Goal: Check status: Check status

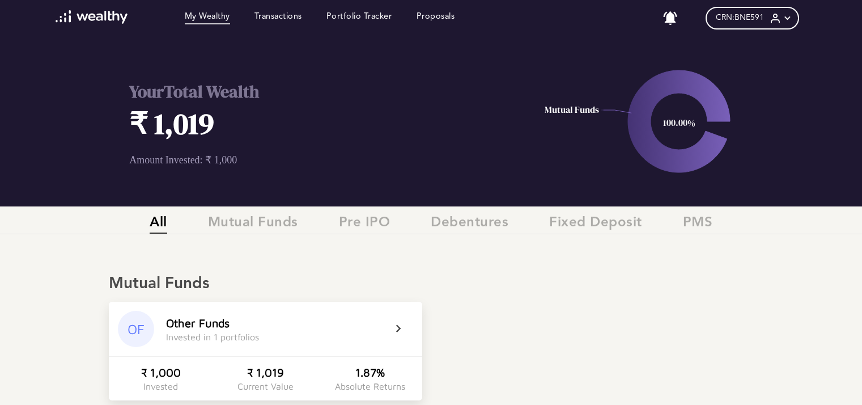
scroll to position [174, 0]
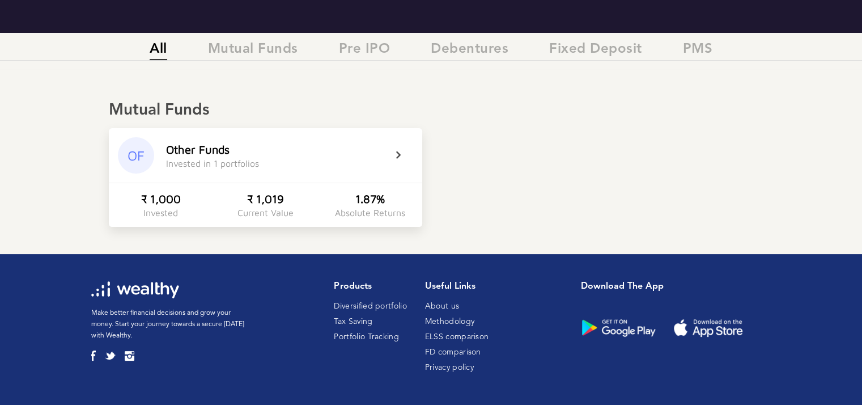
click at [383, 151] on div "Other Funds Invested in 1 portfolios" at bounding box center [275, 156] width 219 height 26
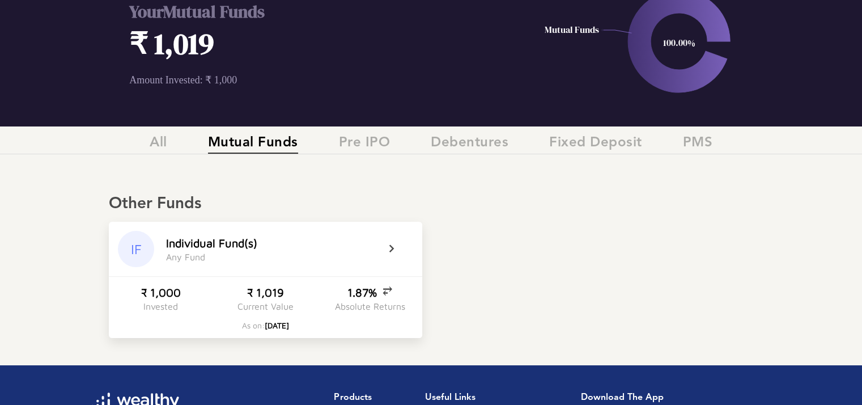
scroll to position [74, 0]
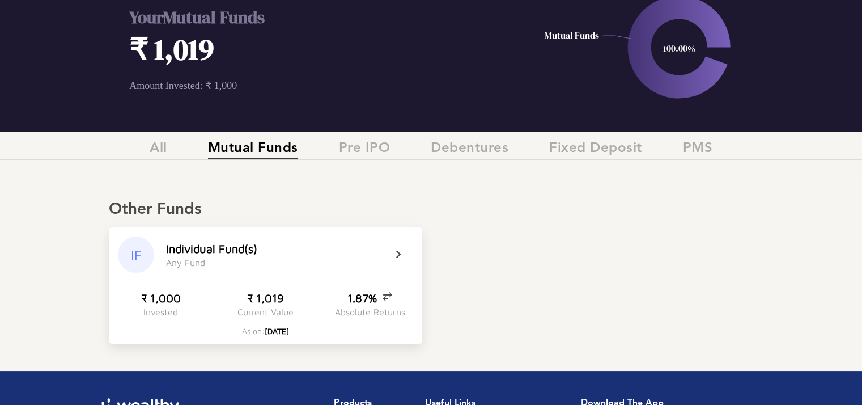
click at [365, 301] on div "1.87%" at bounding box center [370, 297] width 45 height 13
click at [333, 243] on div "I n d i v i d u a l F u n d ( s ) A n y F u n d" at bounding box center [275, 255] width 219 height 26
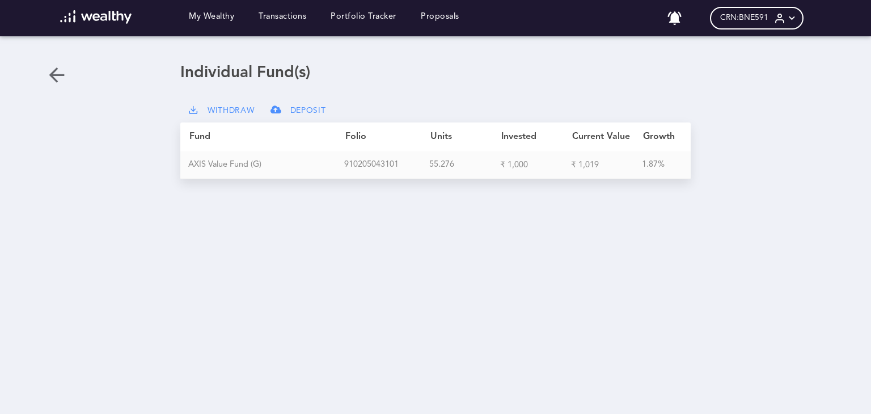
click at [374, 166] on div "9 1 0 2 0 5 0 4 3 1 0 1" at bounding box center [386, 165] width 85 height 10
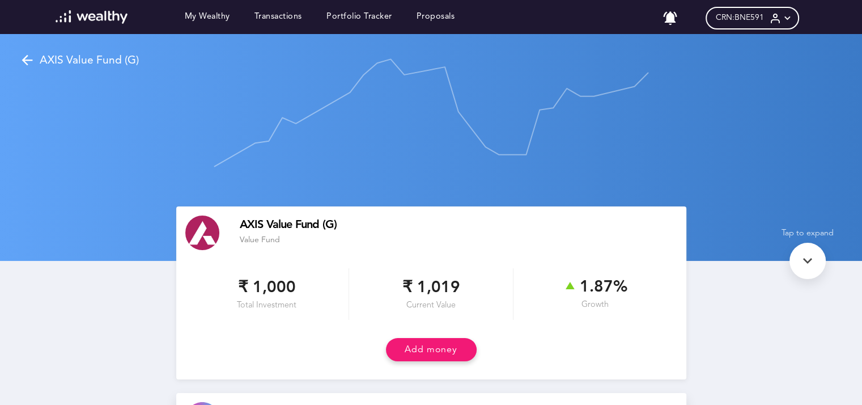
click at [814, 264] on icon at bounding box center [808, 261] width 18 height 18
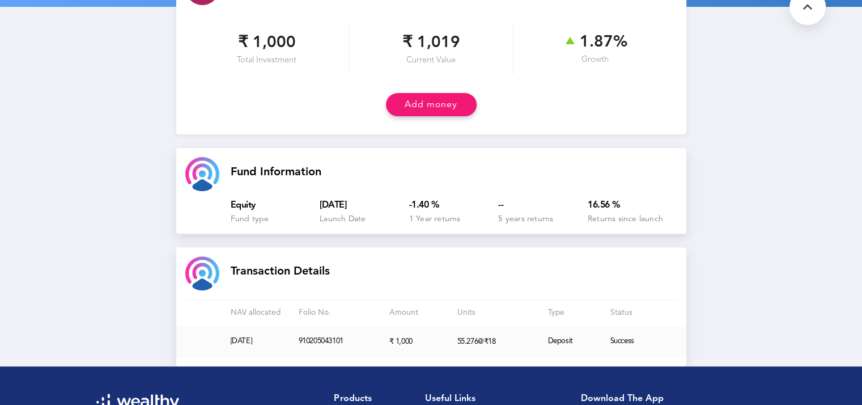
scroll to position [358, 0]
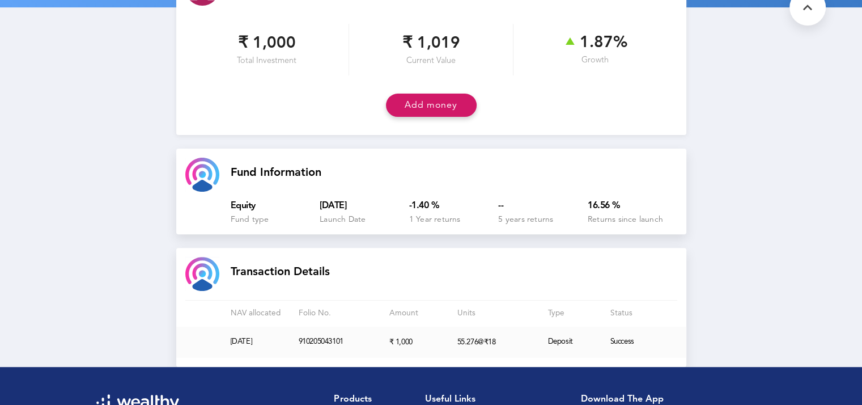
click at [434, 101] on button "Add money" at bounding box center [431, 105] width 91 height 23
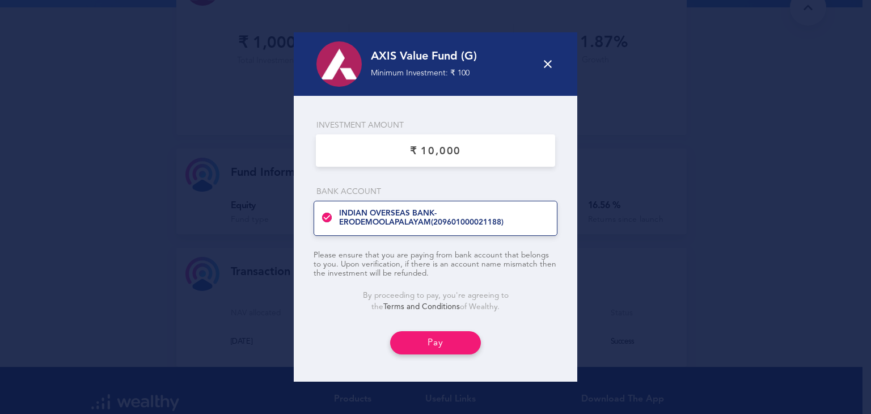
click at [547, 62] on icon at bounding box center [548, 64] width 14 height 14
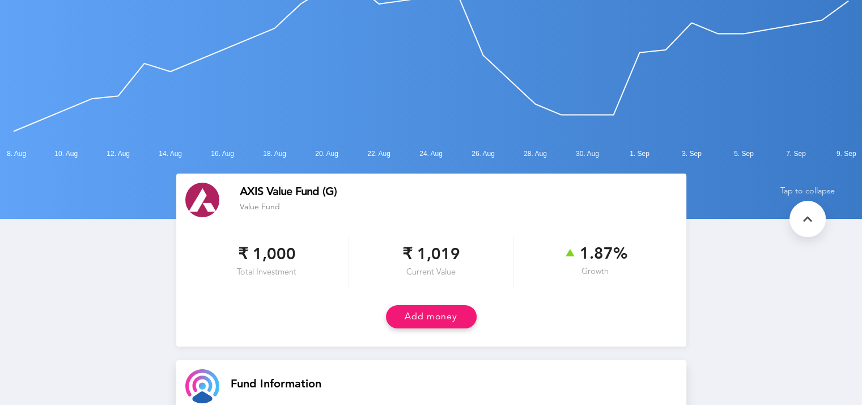
scroll to position [0, 0]
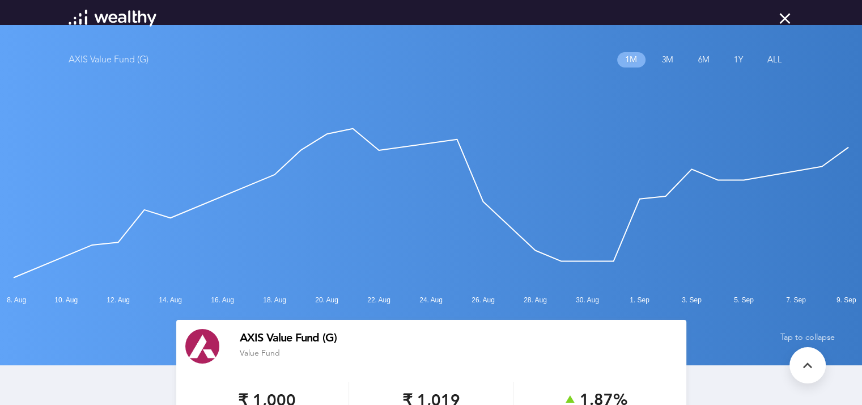
click at [786, 19] on icon at bounding box center [785, 18] width 18 height 18
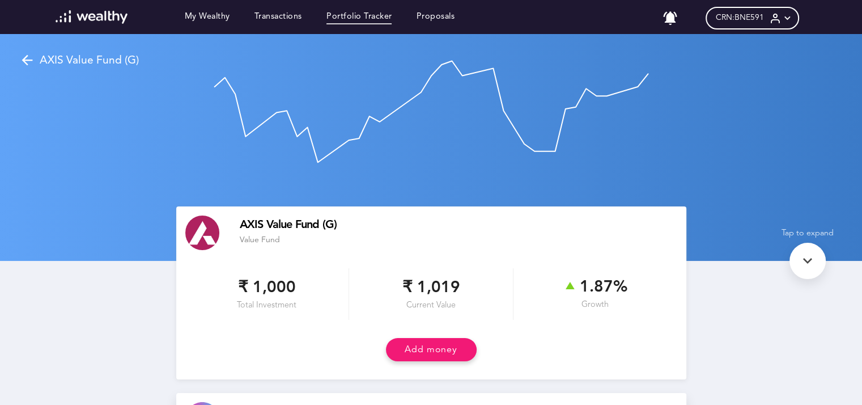
click at [369, 16] on link "Portfolio Tracker" at bounding box center [360, 18] width 66 height 12
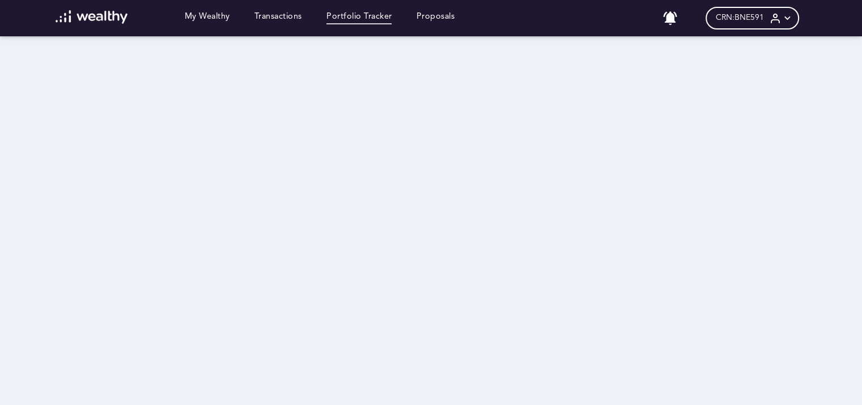
click at [284, 9] on div "My Wealthy Transactions Portfolio Tracker Proposals No notifications CRN: BNE59…" at bounding box center [432, 18] width 776 height 36
click at [284, 18] on link "Transactions" at bounding box center [279, 18] width 48 height 12
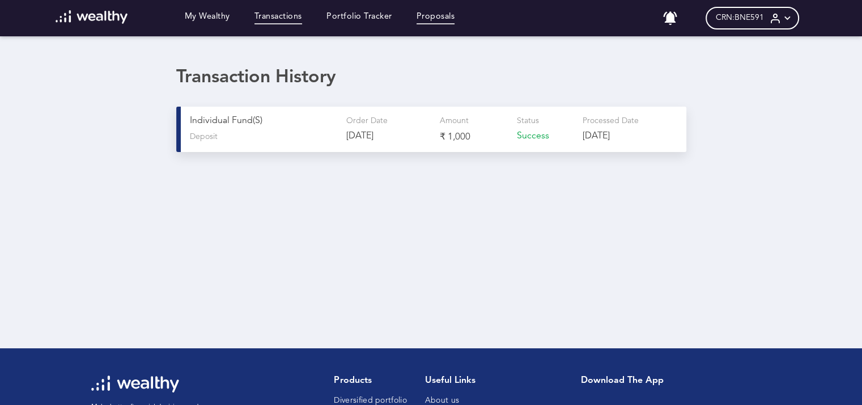
click at [443, 16] on link "Proposals" at bounding box center [436, 18] width 39 height 12
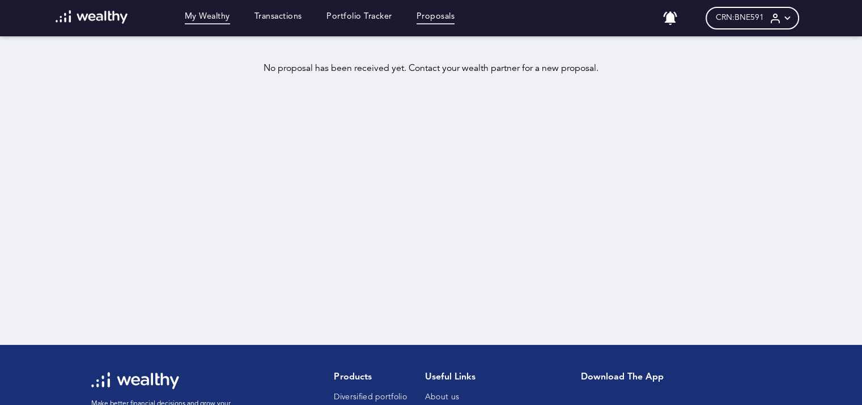
click at [197, 19] on link "My Wealthy" at bounding box center [207, 18] width 45 height 12
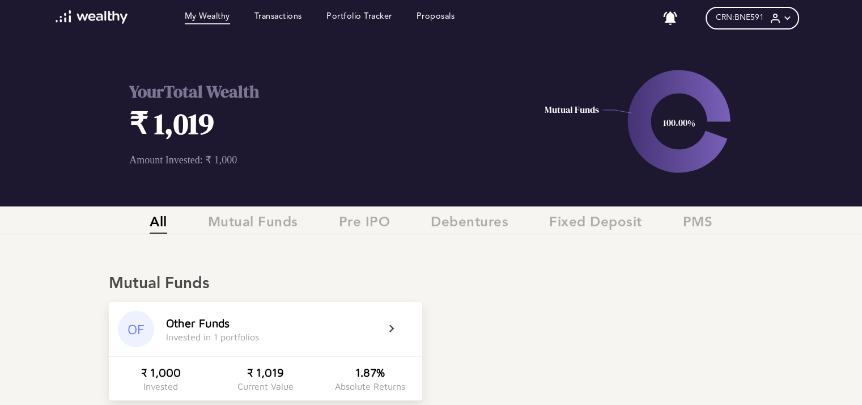
click at [764, 20] on span "CRN: BNE591" at bounding box center [740, 18] width 48 height 10
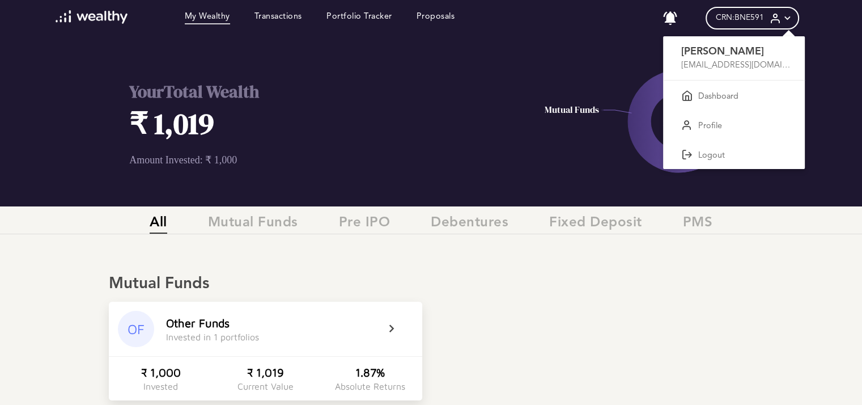
click at [769, 20] on div at bounding box center [431, 202] width 862 height 405
